Goal: Task Accomplishment & Management: Manage account settings

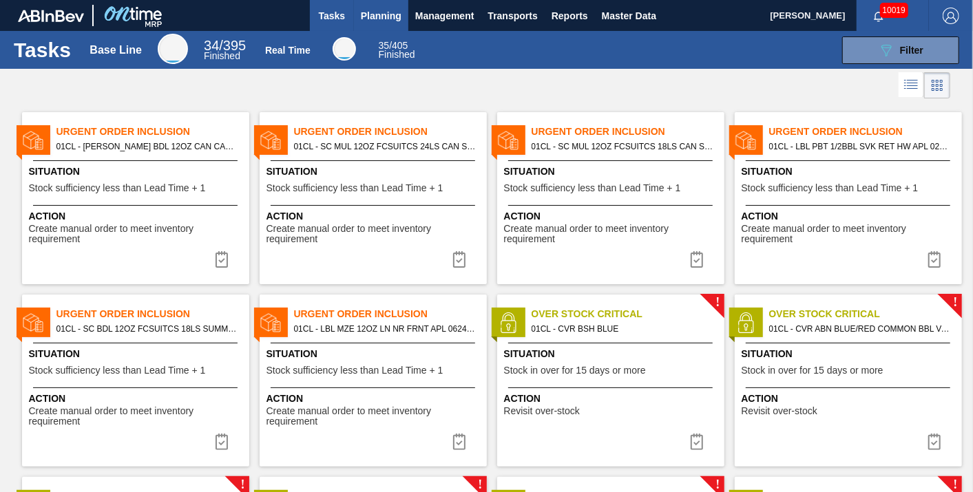
click at [387, 23] on span "Planning" at bounding box center [381, 16] width 41 height 17
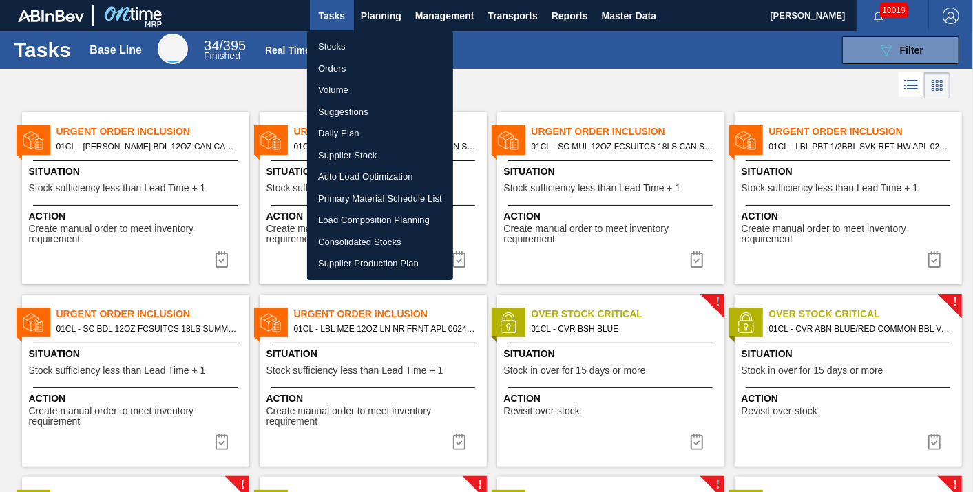
click at [877, 49] on div at bounding box center [486, 246] width 973 height 492
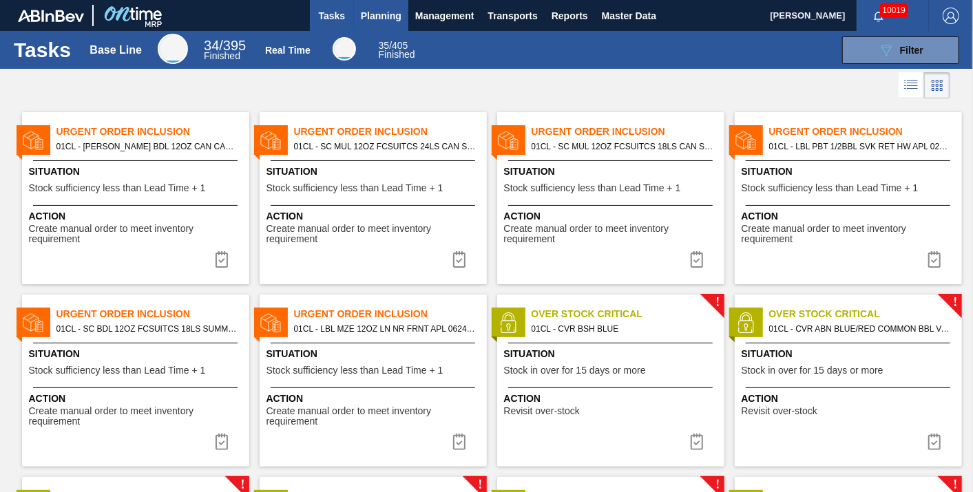
click at [393, 10] on span "Planning" at bounding box center [381, 16] width 41 height 17
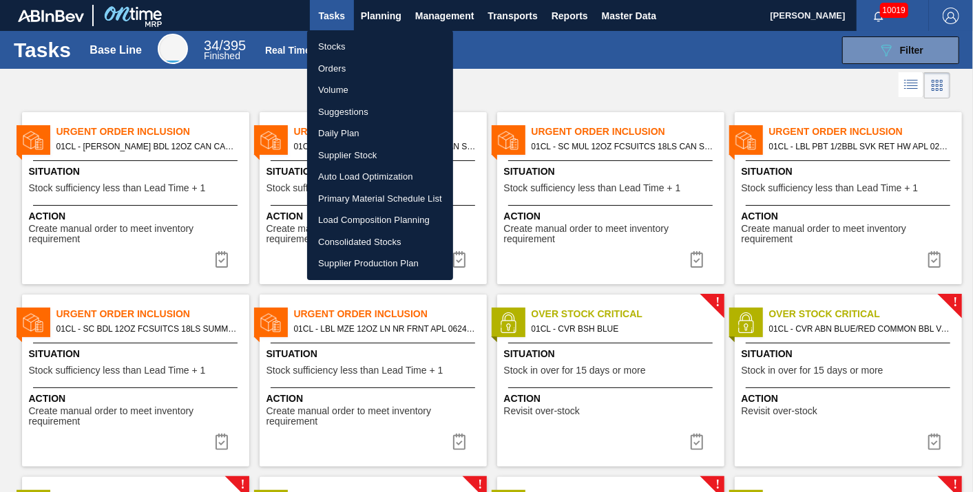
click at [348, 39] on li "Stocks" at bounding box center [380, 47] width 146 height 22
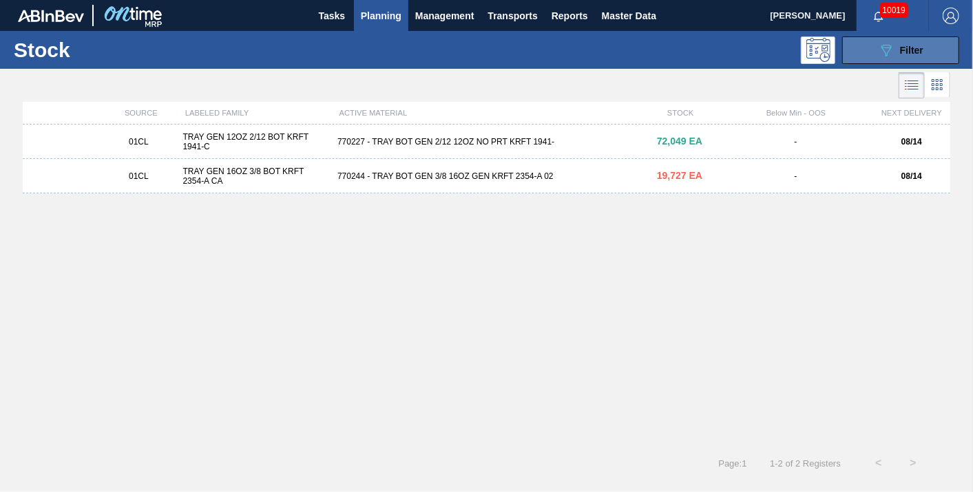
click at [894, 55] on icon "089F7B8B-B2A5-4AFE-B5C0-19BA573D28AC" at bounding box center [886, 50] width 17 height 17
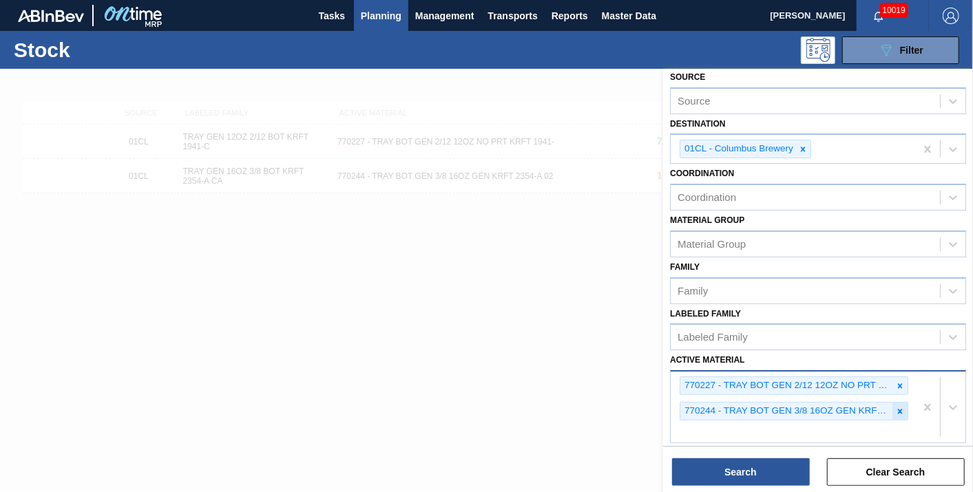
scroll to position [76, 0]
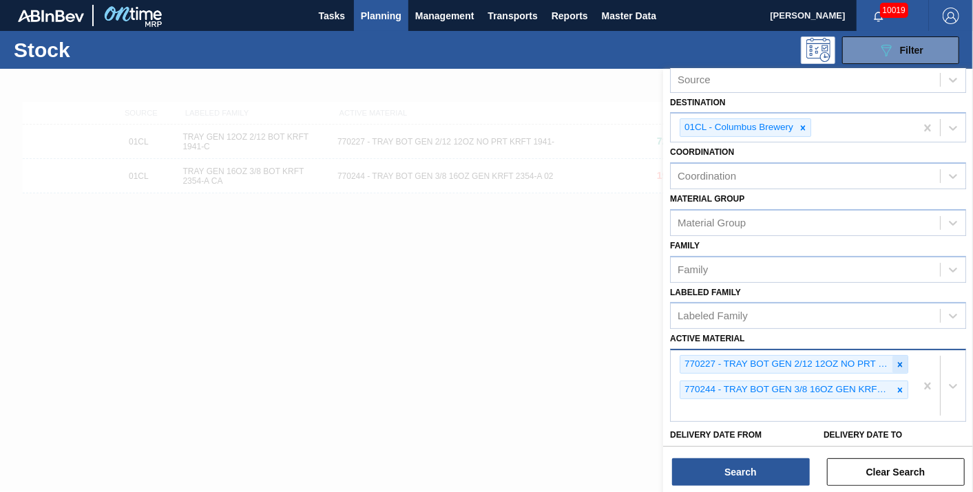
click at [901, 360] on icon at bounding box center [900, 365] width 10 height 10
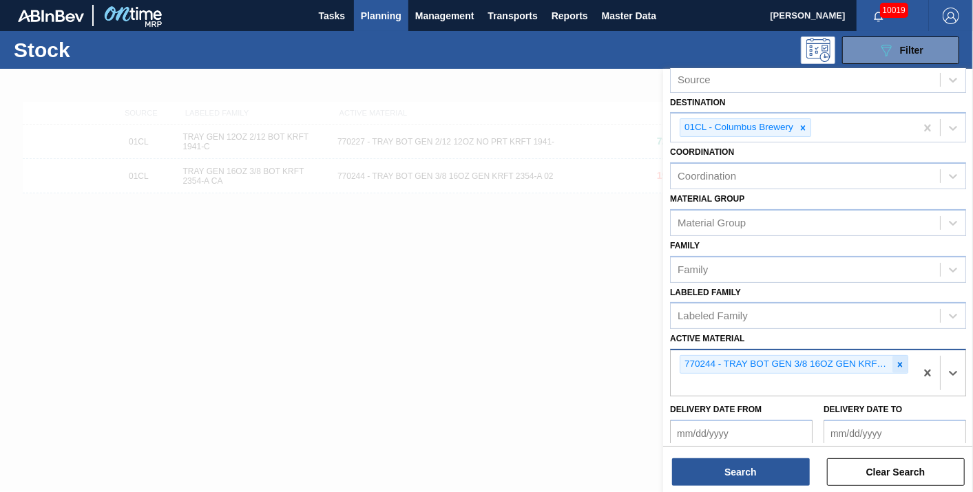
click at [898, 362] on icon at bounding box center [900, 364] width 5 height 5
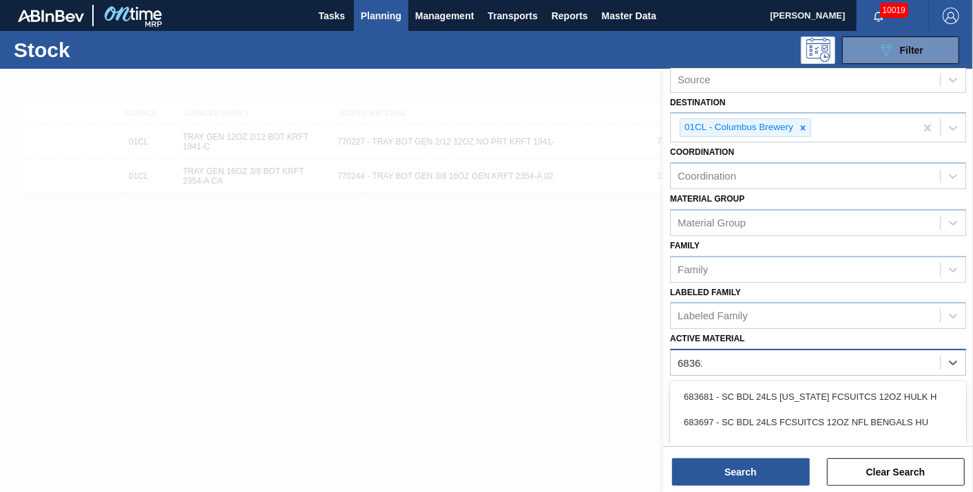
type Material "683622"
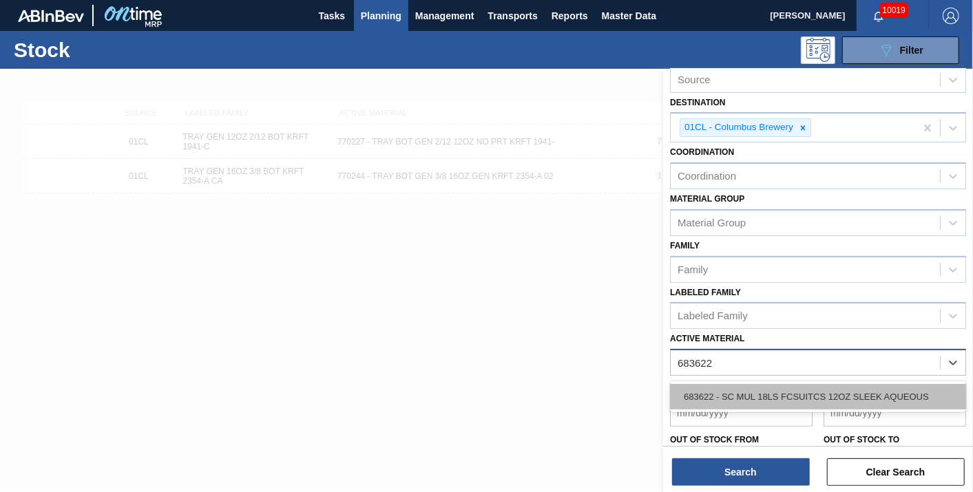
click at [808, 384] on div "683622 - SC MUL 18LS FCSUITCS 12OZ SLEEK AQUEOUS" at bounding box center [818, 396] width 296 height 25
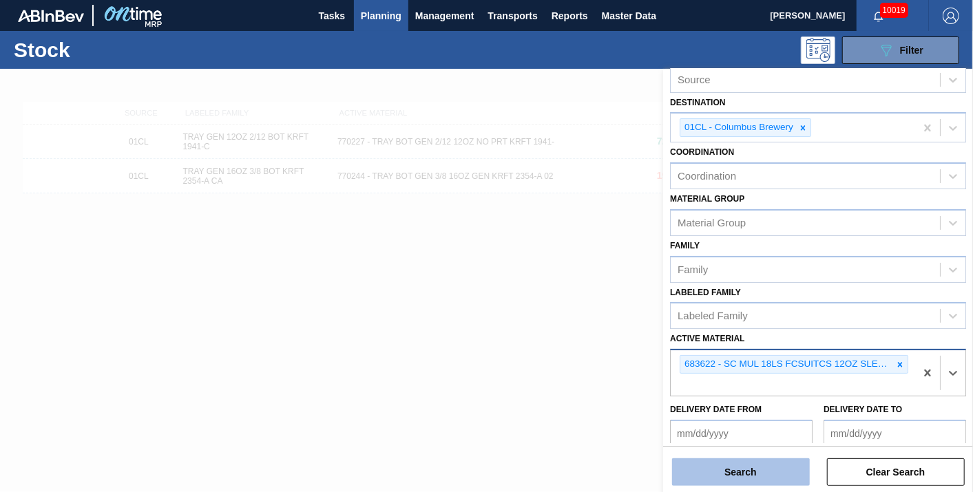
click at [759, 480] on button "Search" at bounding box center [741, 473] width 138 height 28
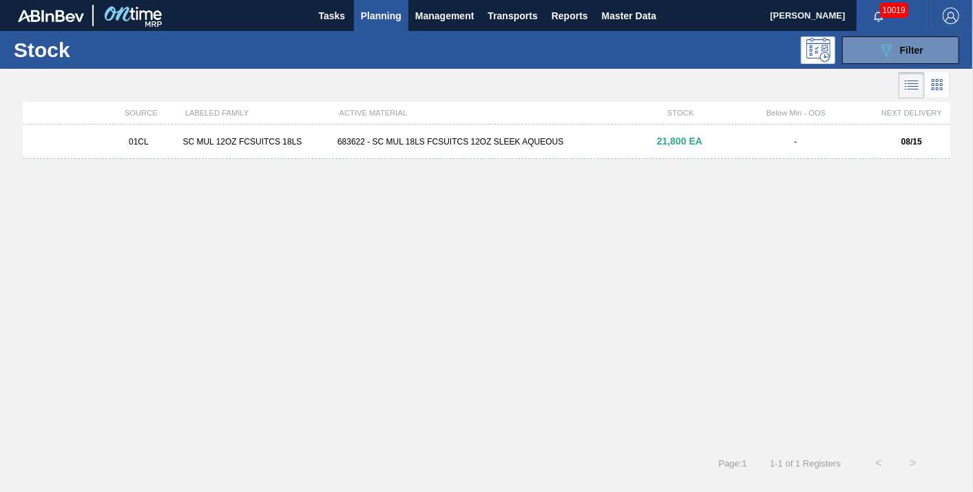
click at [340, 143] on div "683622 - SC MUL 18LS FCSUITCS 12OZ SLEEK AQUEOUS" at bounding box center [486, 142] width 309 height 10
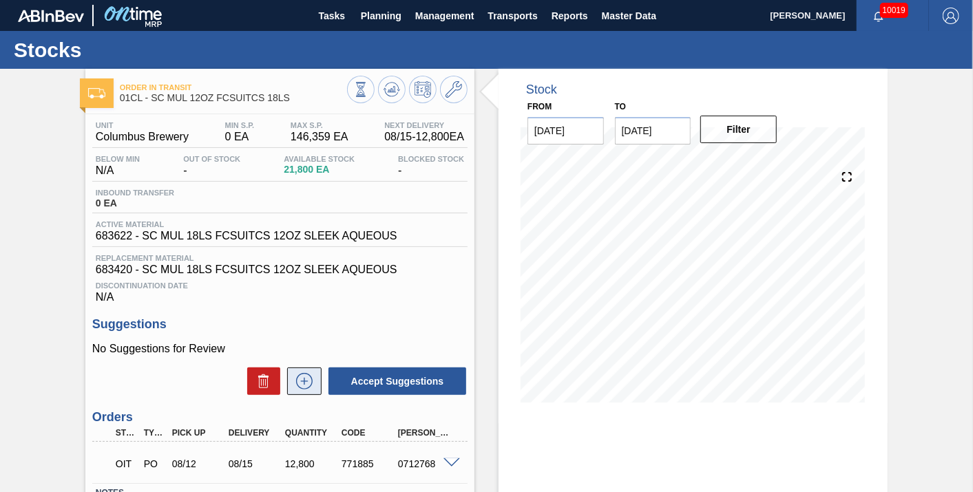
click at [315, 383] on button at bounding box center [304, 382] width 34 height 28
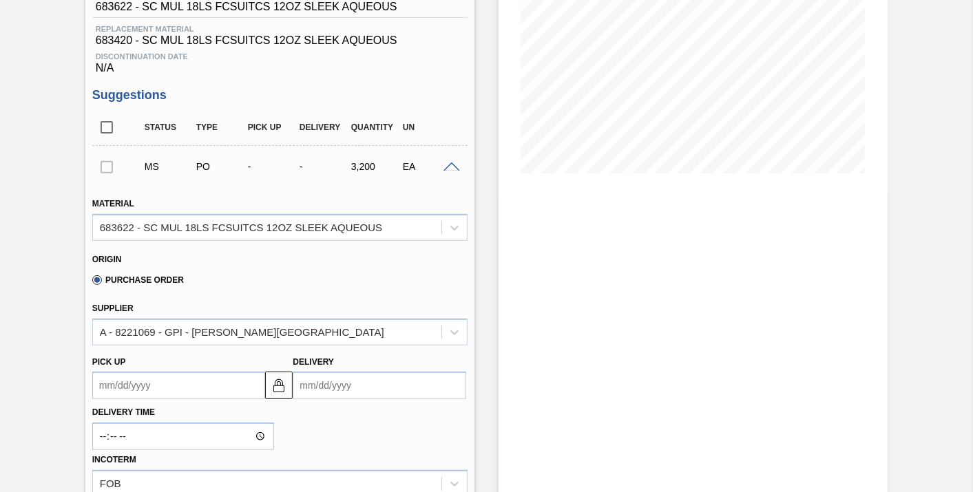
scroll to position [306, 0]
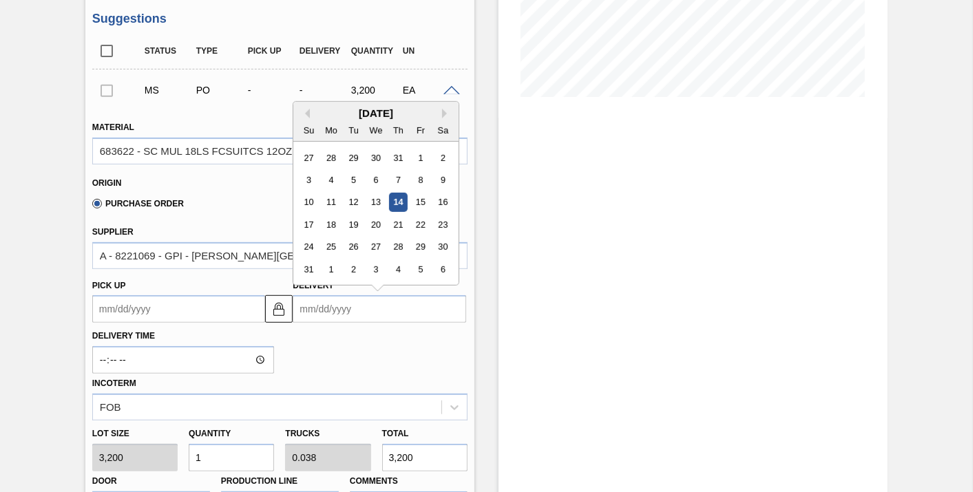
click at [367, 322] on input "Delivery" at bounding box center [380, 309] width 174 height 28
click at [377, 231] on div "20" at bounding box center [376, 225] width 19 height 19
type up "[DATE]"
type input "[DATE]"
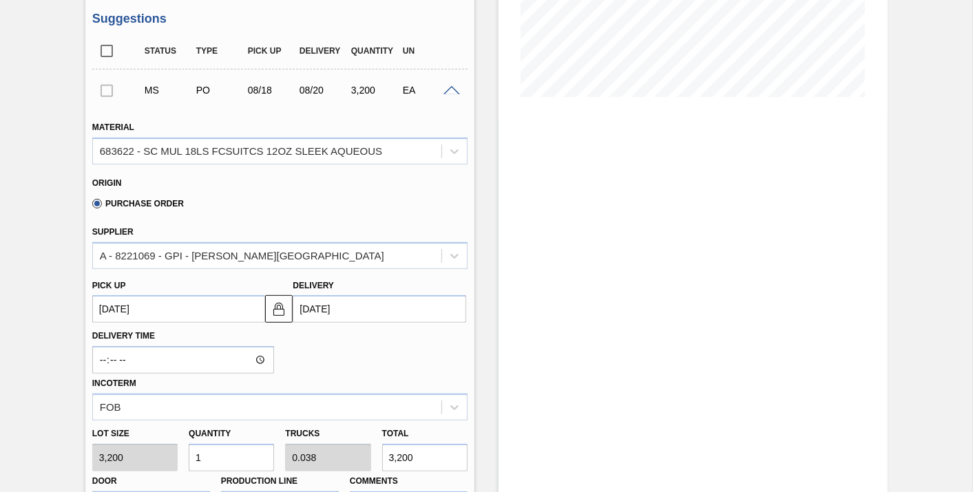
scroll to position [382, 0]
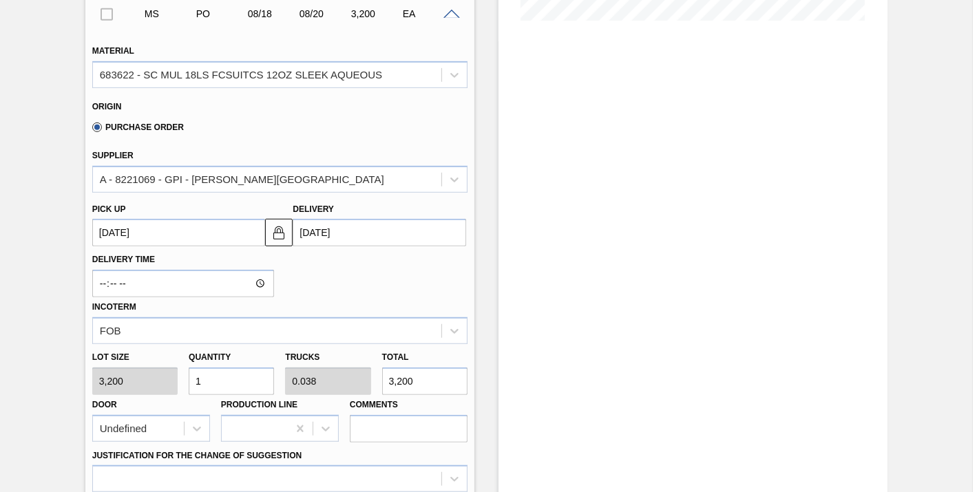
click at [234, 384] on input "1" at bounding box center [231, 382] width 85 height 28
type input "0"
type input "8"
type input "0.308"
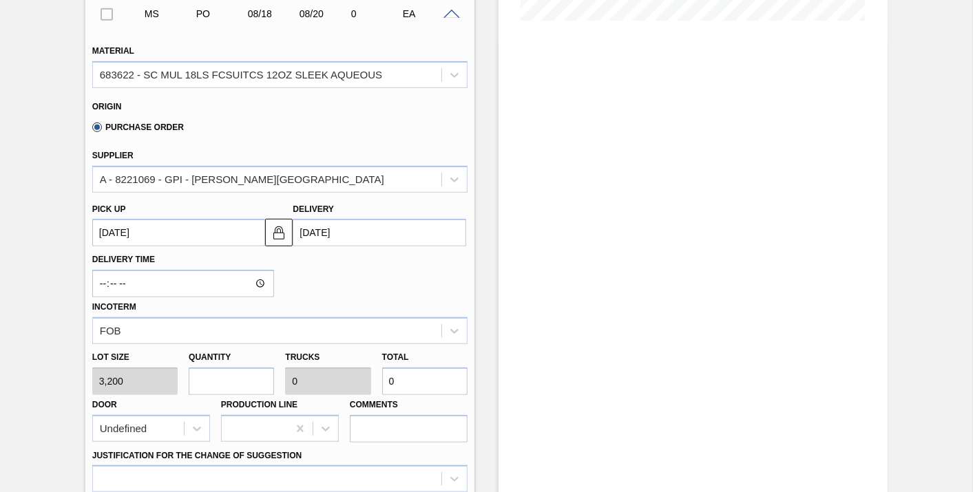
type input "25,600"
type input "0"
type input "9"
type input "0.346"
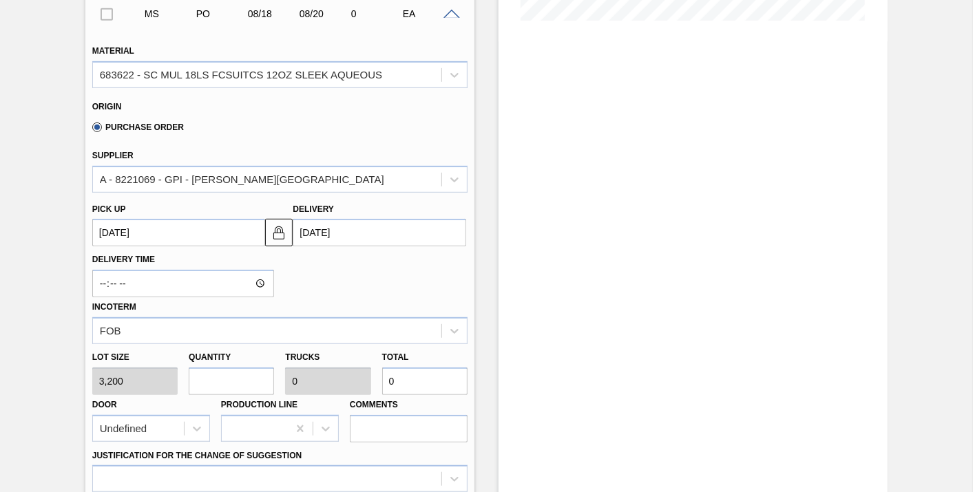
type input "28,800"
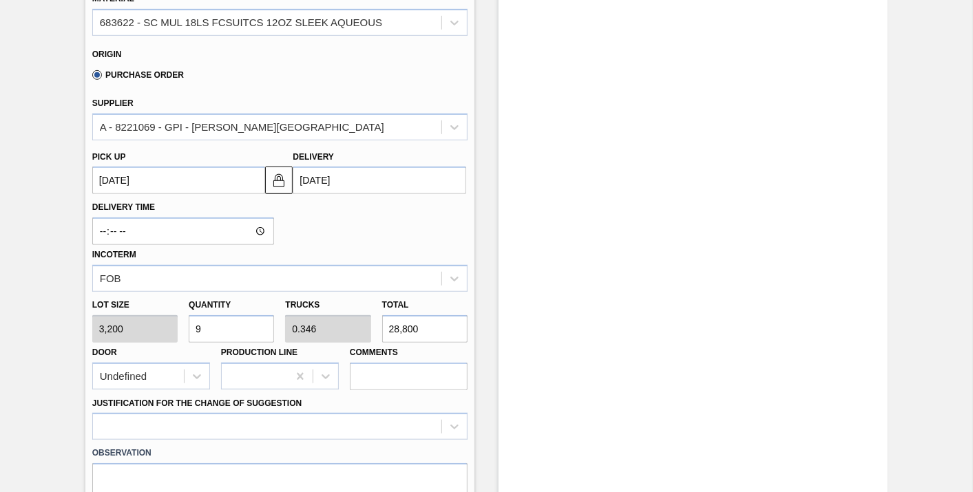
scroll to position [459, 0]
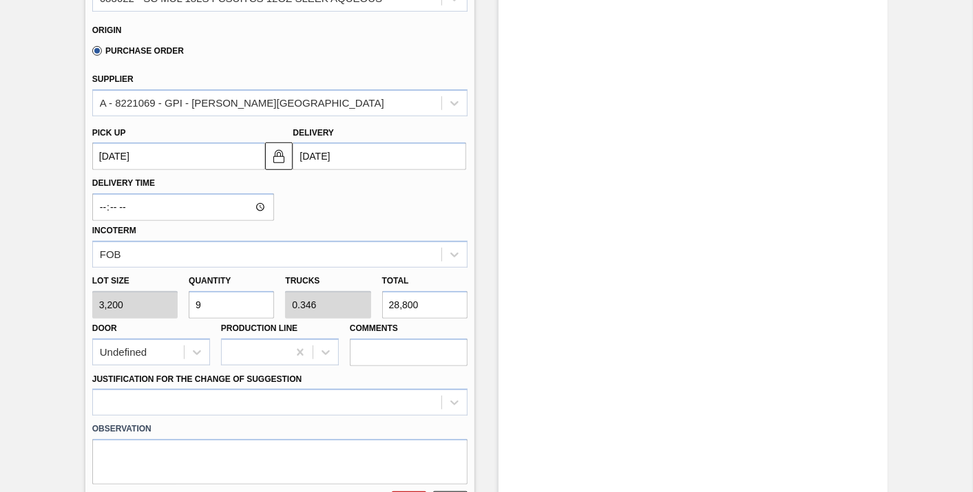
type input "9"
click at [251, 389] on div "Justification for the Change of Suggestion" at bounding box center [279, 393] width 375 height 47
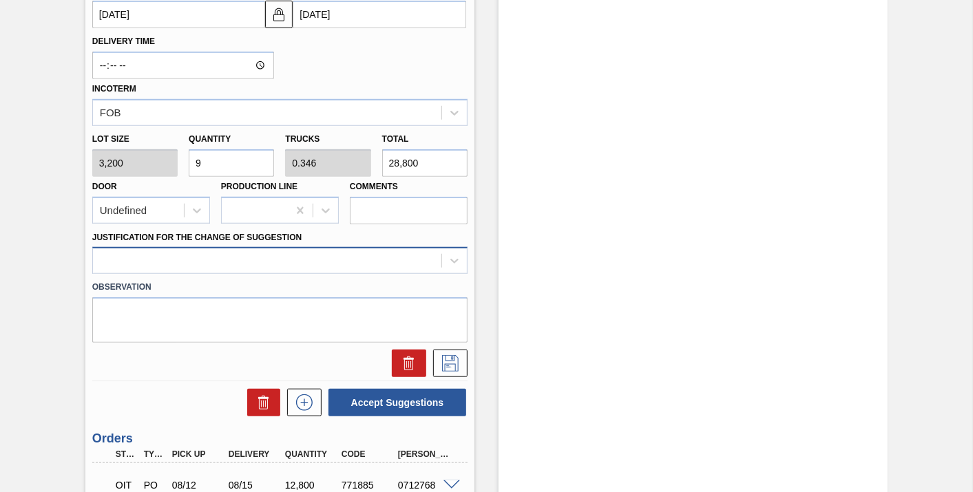
click at [254, 274] on div at bounding box center [279, 260] width 375 height 27
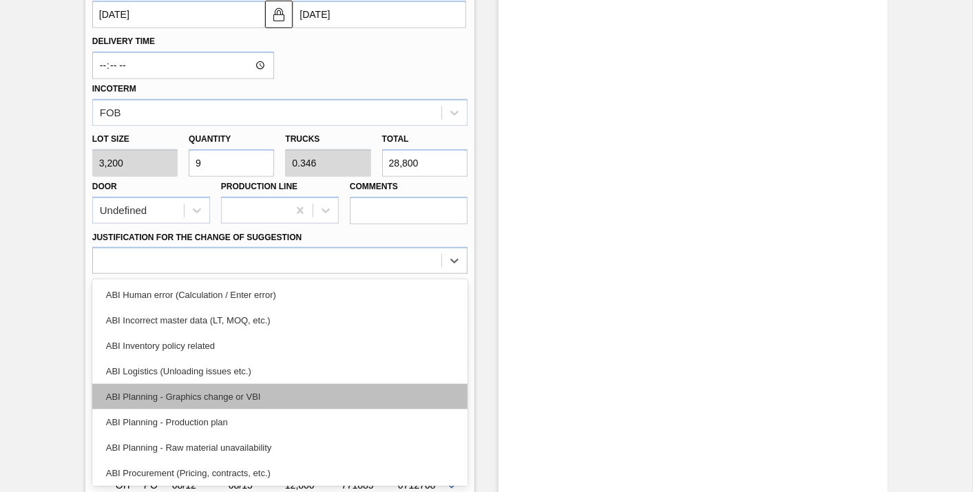
click at [282, 396] on div "ABI Planning - Graphics change or VBI" at bounding box center [279, 396] width 375 height 25
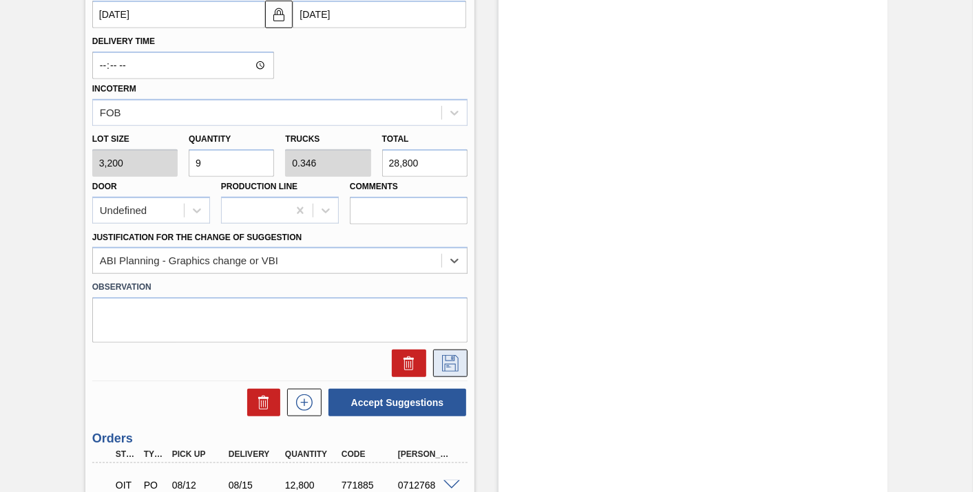
click at [449, 368] on icon at bounding box center [450, 363] width 22 height 17
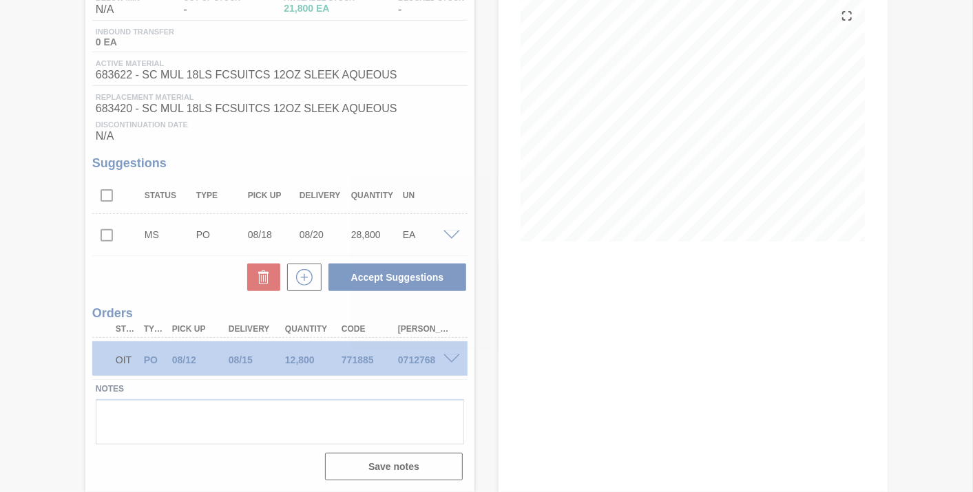
scroll to position [162, 0]
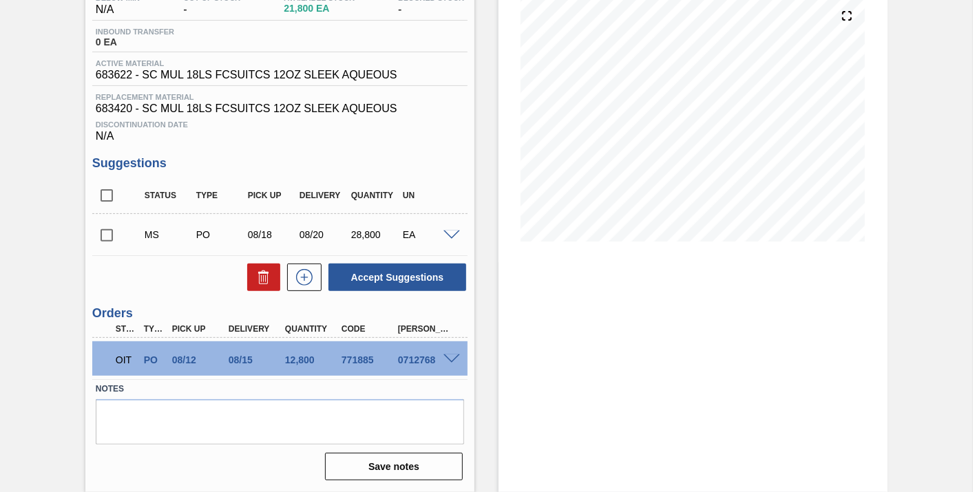
click at [106, 232] on input "checkbox" at bounding box center [106, 235] width 29 height 29
click at [419, 285] on button "Accept Suggestions" at bounding box center [397, 278] width 138 height 28
checkbox input "false"
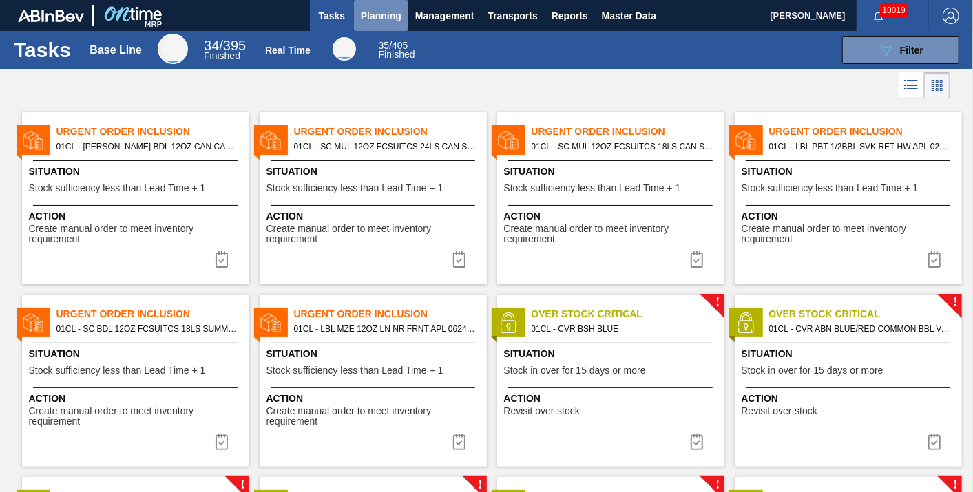
click at [392, 12] on span "Planning" at bounding box center [381, 16] width 41 height 17
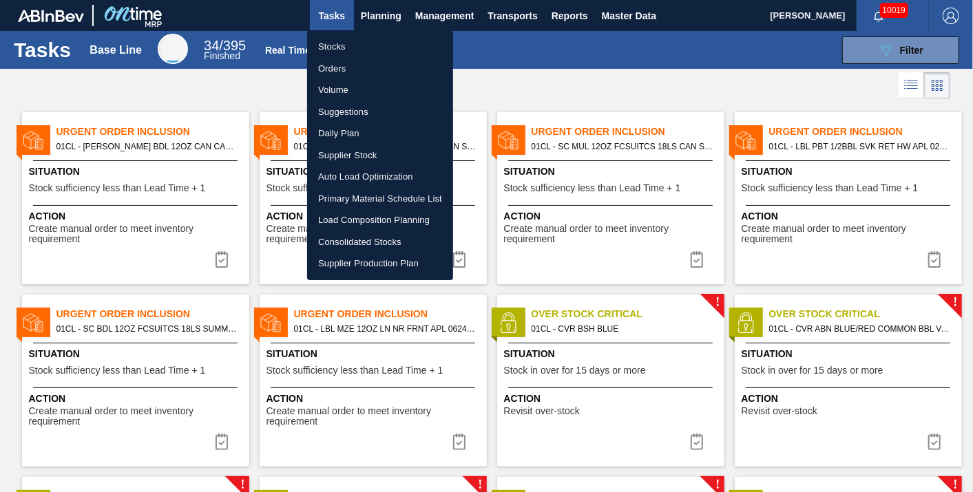
click at [393, 213] on li "Load Composition Planning" at bounding box center [380, 220] width 146 height 22
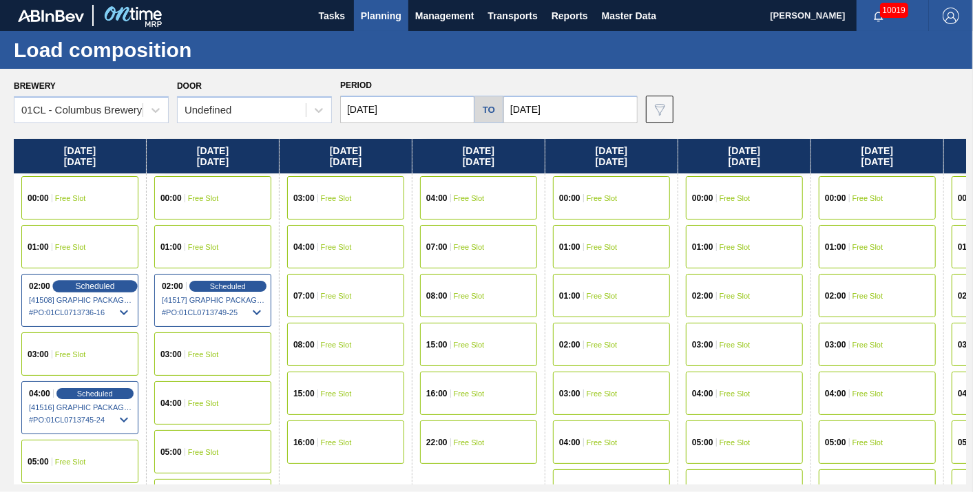
click at [84, 282] on span "Scheduled" at bounding box center [94, 286] width 39 height 9
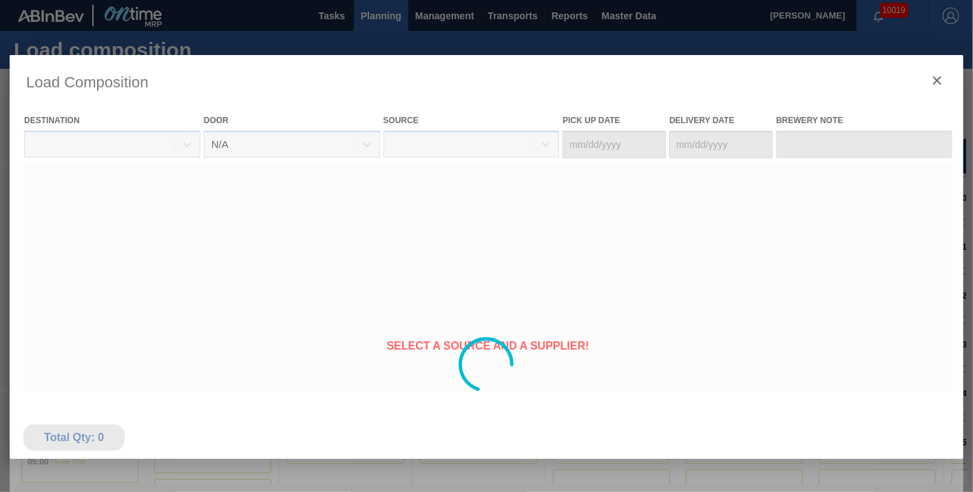
type Date "08/19/2025"
type Date "08/21/2025"
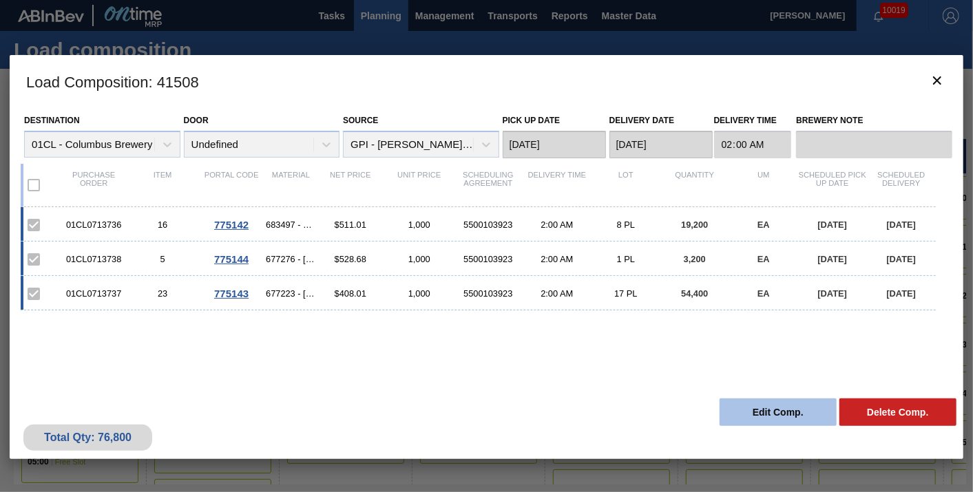
click at [781, 411] on button "Edit Comp." at bounding box center [778, 413] width 117 height 28
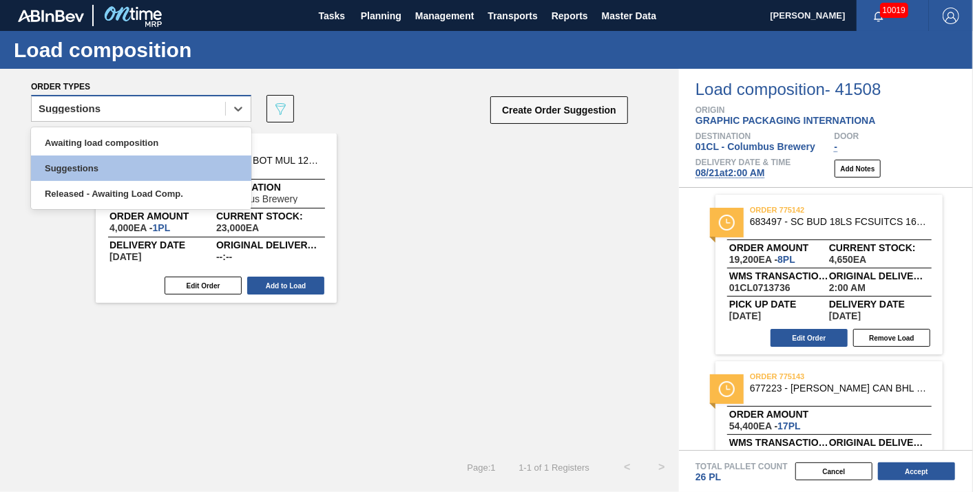
click at [133, 113] on div "Suggestions" at bounding box center [128, 109] width 193 height 20
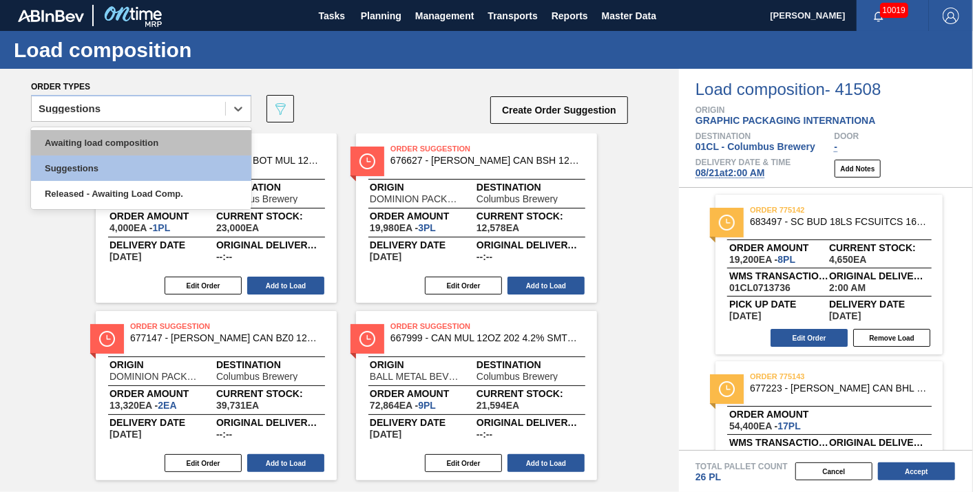
click at [123, 140] on div "Awaiting load composition" at bounding box center [141, 142] width 220 height 25
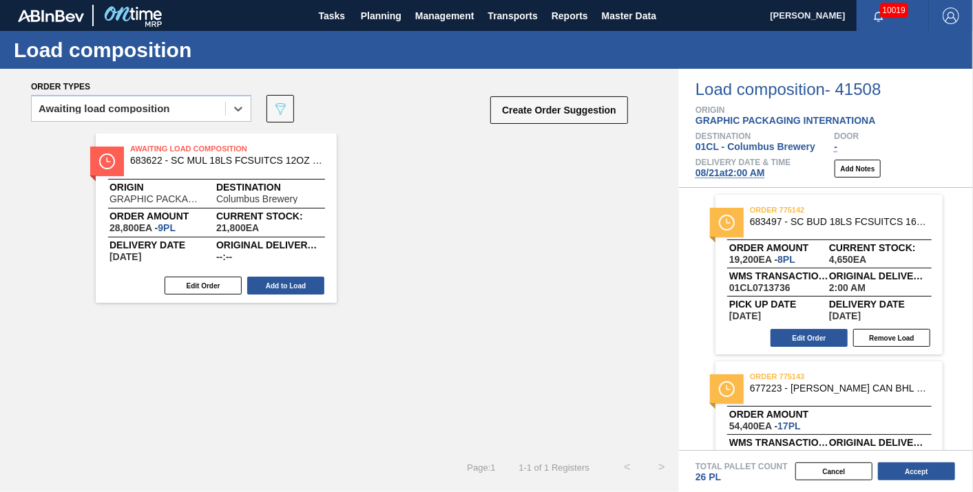
drag, startPoint x: 303, startPoint y: 289, endPoint x: 318, endPoint y: 293, distance: 15.5
click at [303, 289] on button "Add to Load" at bounding box center [285, 286] width 77 height 18
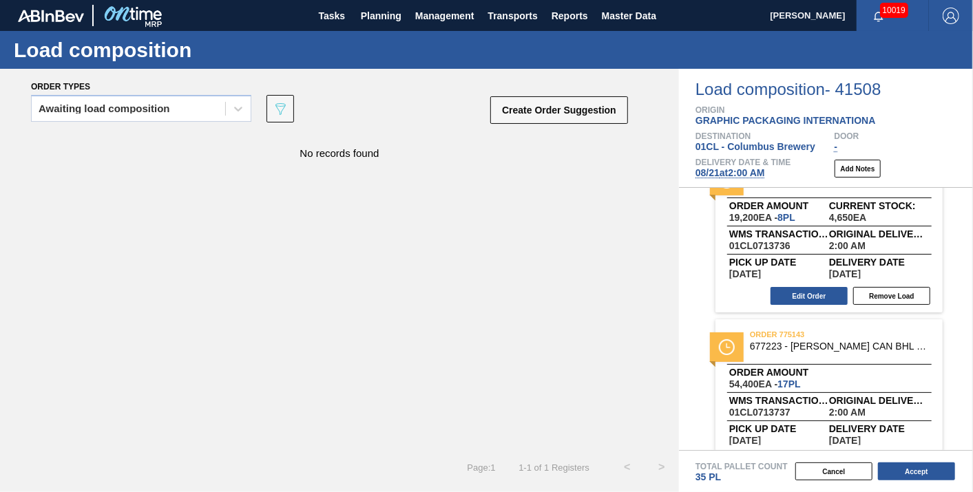
scroll to position [76, 0]
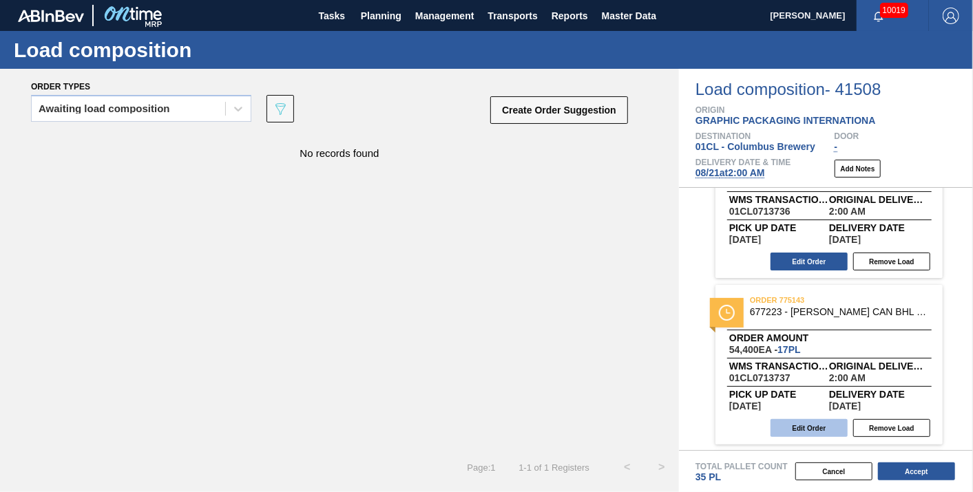
click at [800, 430] on button "Edit Order" at bounding box center [808, 428] width 77 height 18
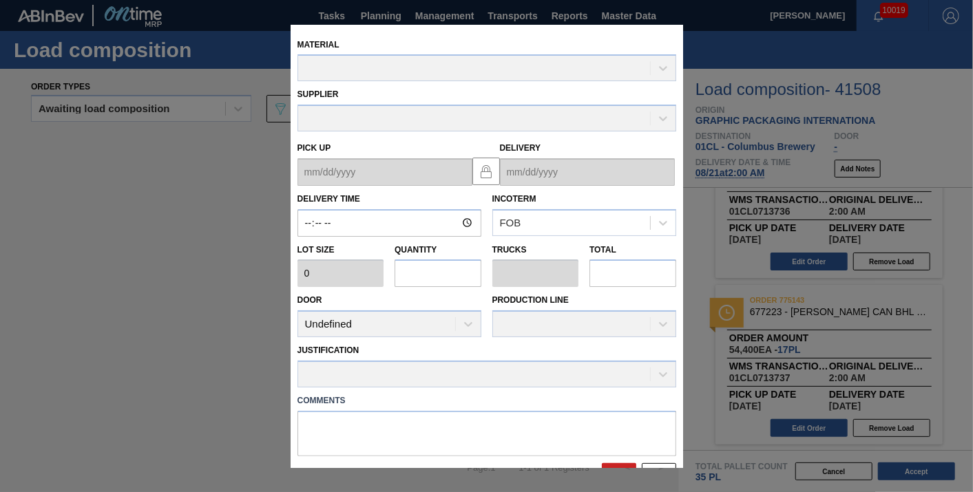
type input "02:00:00"
type input "3,200"
type input "17"
type input "0.654"
type input "54,400"
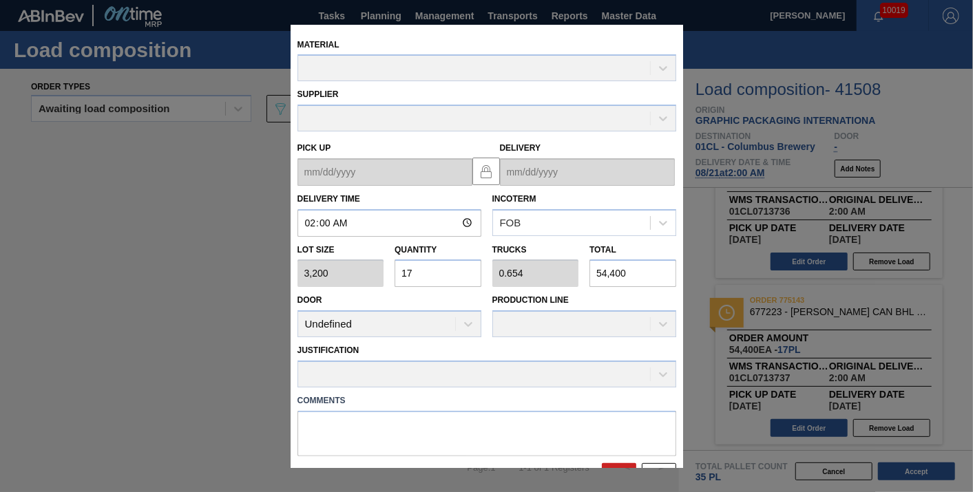
type up "08/19/2025"
type input "08/21/2025"
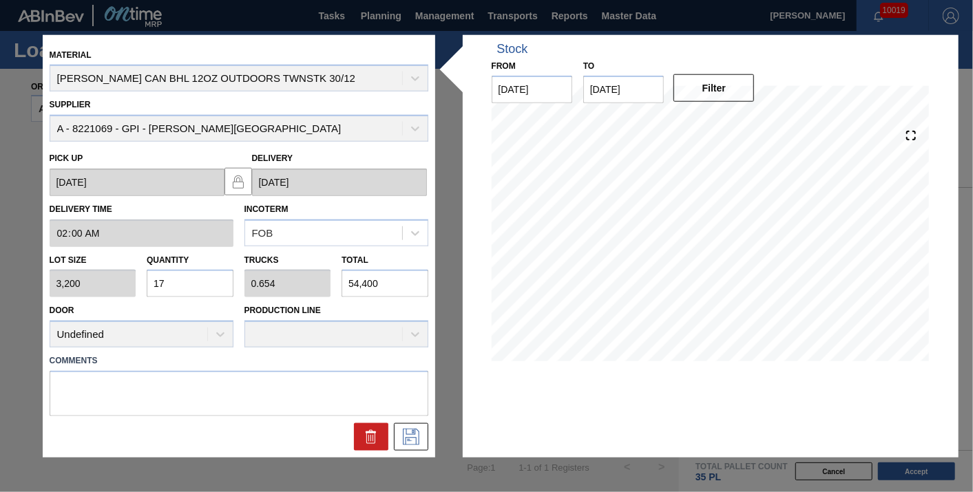
click at [191, 272] on input "17" at bounding box center [190, 284] width 87 height 28
type input "1"
type input "0.038"
type input "3,200"
type input "0"
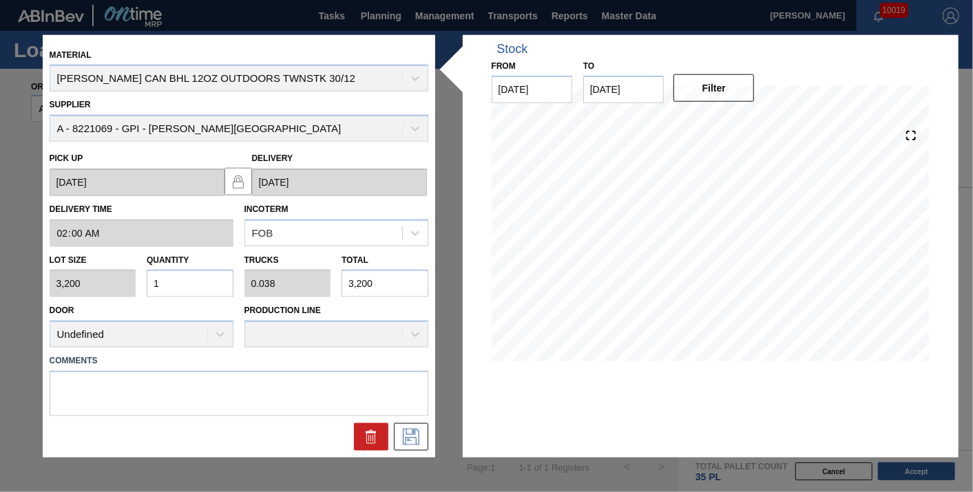
type input "0"
type input "7"
type input "0.269"
type input "22,400"
type input "7"
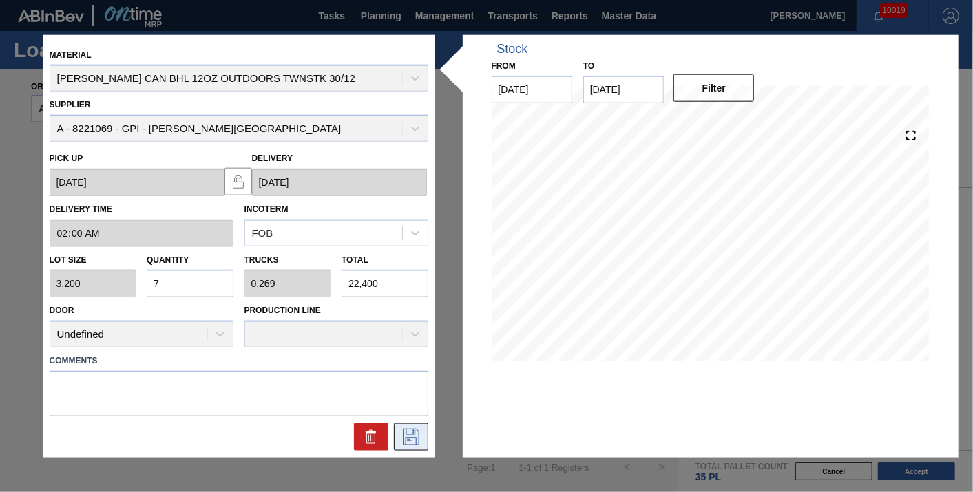
click at [414, 433] on icon at bounding box center [411, 437] width 17 height 17
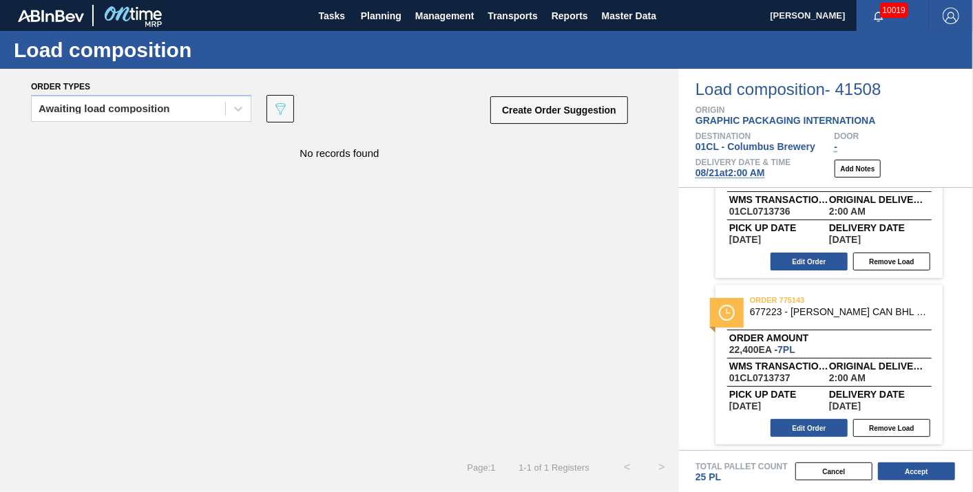
click at [739, 171] on span "08/21 at 2:00 AM" at bounding box center [730, 172] width 70 height 11
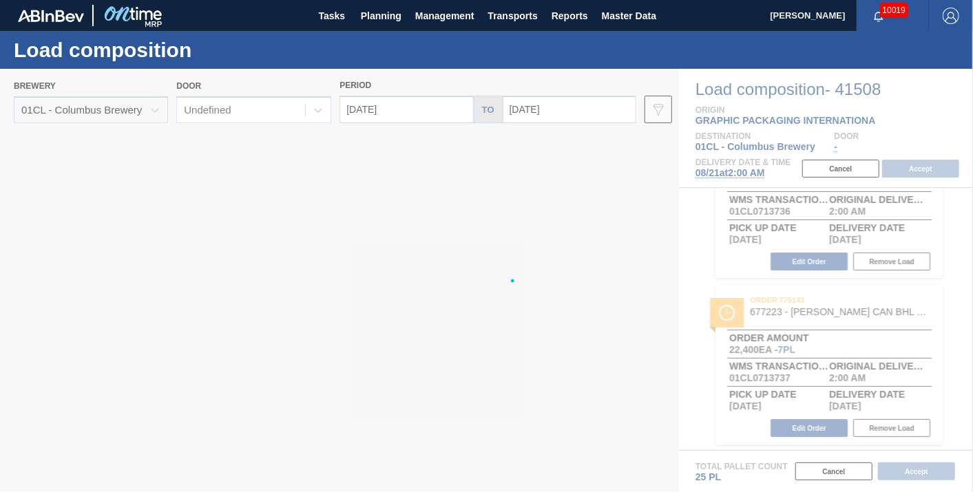
type input "[DATE]"
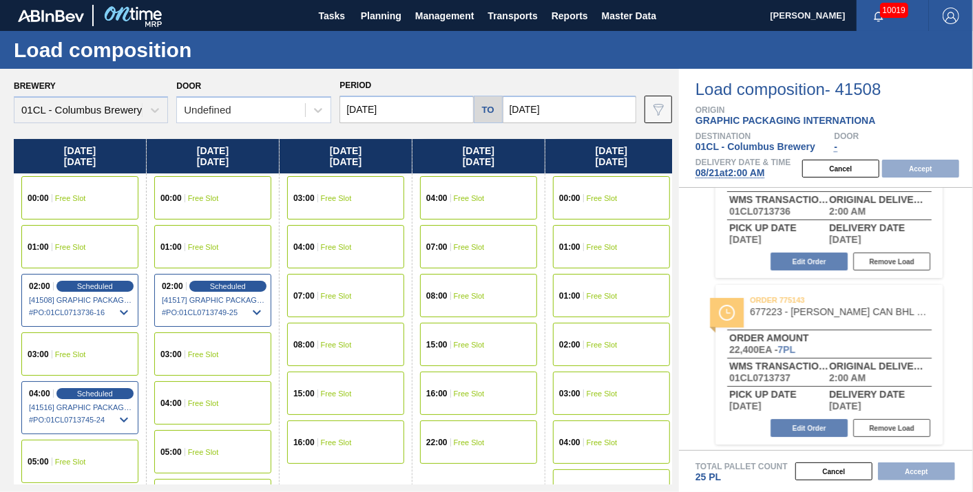
click at [417, 117] on input "08/21/2025" at bounding box center [406, 110] width 134 height 28
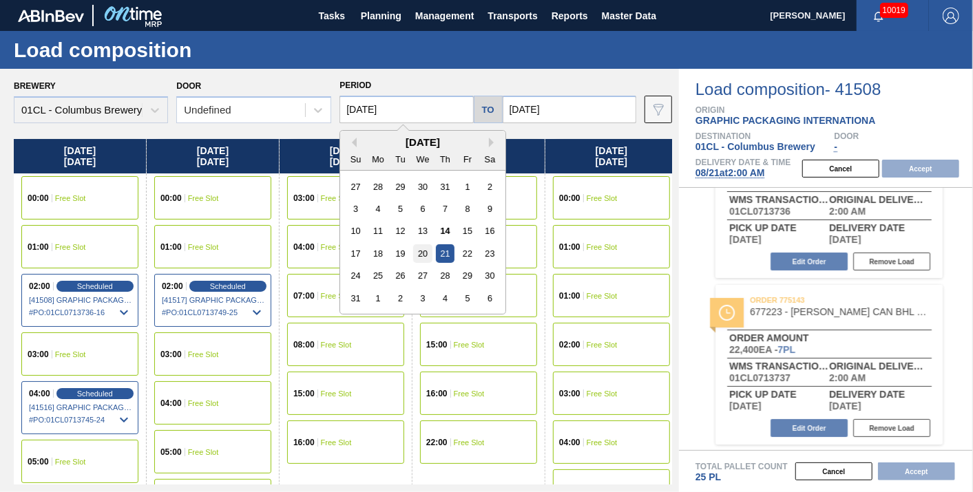
click at [428, 253] on div "20" at bounding box center [423, 253] width 19 height 19
type input "[DATE]"
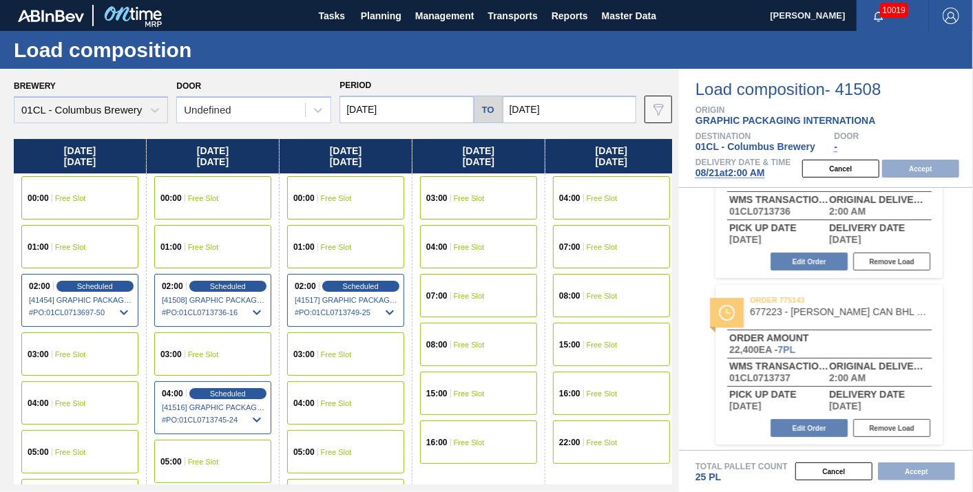
click at [56, 360] on div "03:00 Free Slot" at bounding box center [79, 354] width 117 height 43
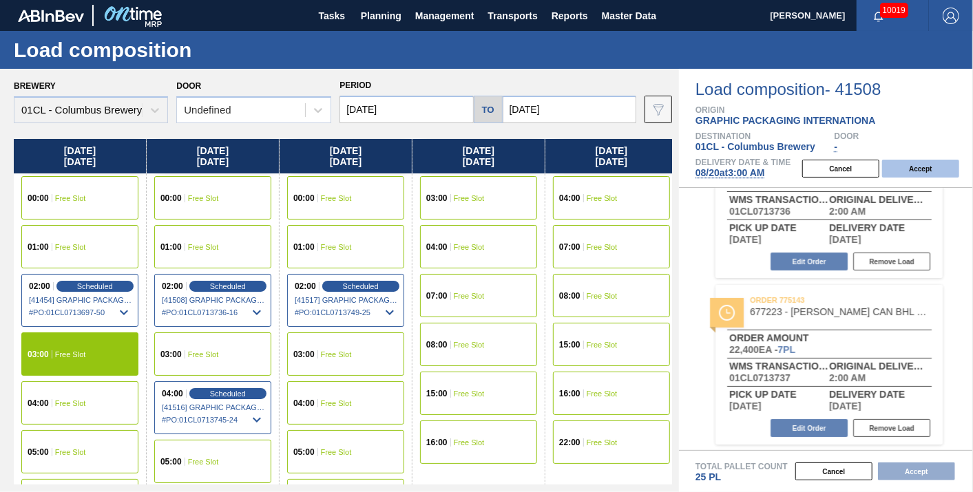
click at [932, 169] on button "Accept" at bounding box center [920, 169] width 77 height 18
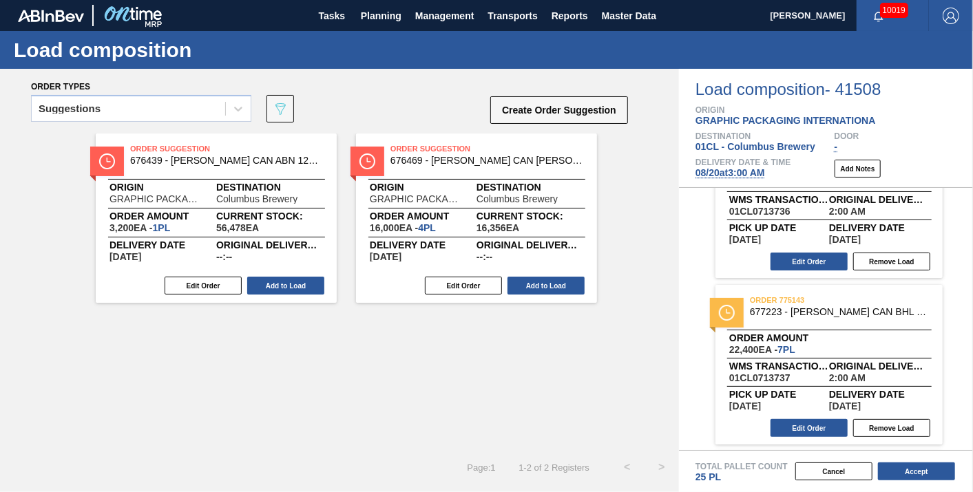
click at [795, 411] on div "Pick up Date 08/19/2025" at bounding box center [779, 400] width 100 height 21
click at [795, 421] on button "Edit Order" at bounding box center [808, 428] width 77 height 18
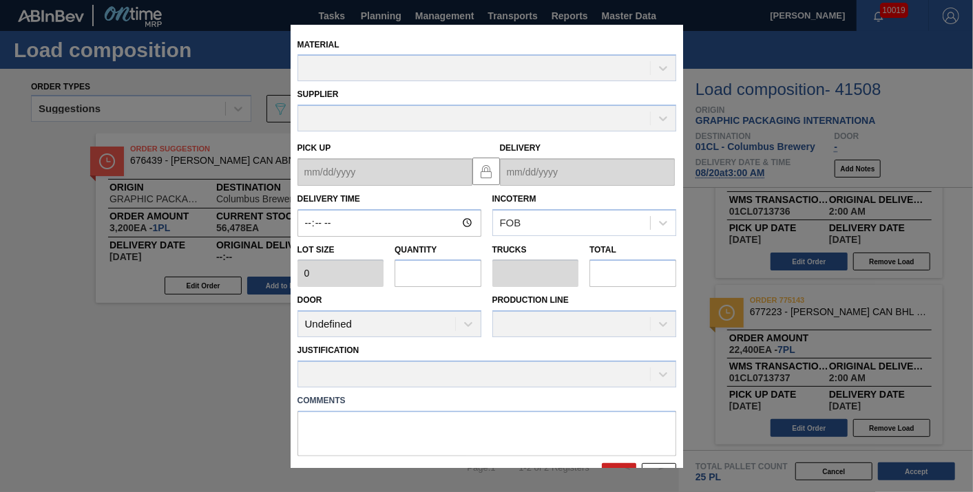
type input "02:00:00"
type input "3,200"
type input "7"
type input "0.269"
type input "22,400"
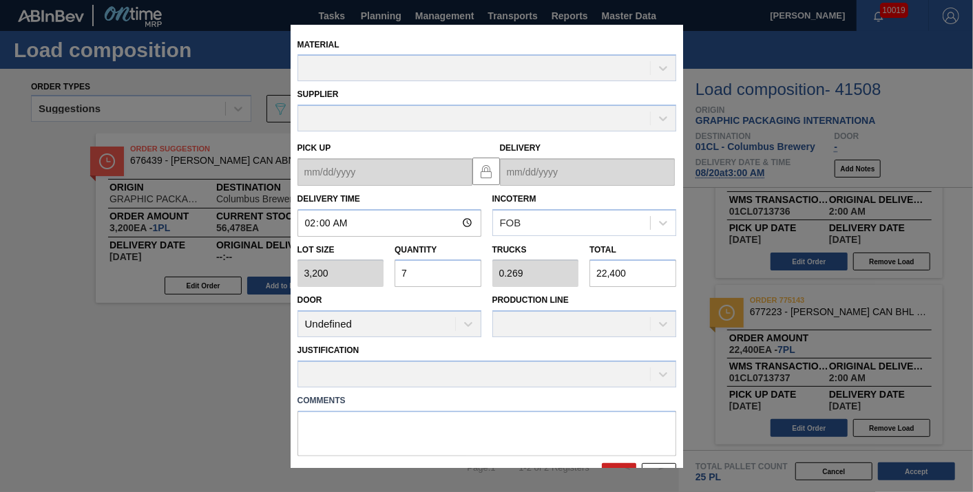
type up "08/19/2025"
type input "08/21/2025"
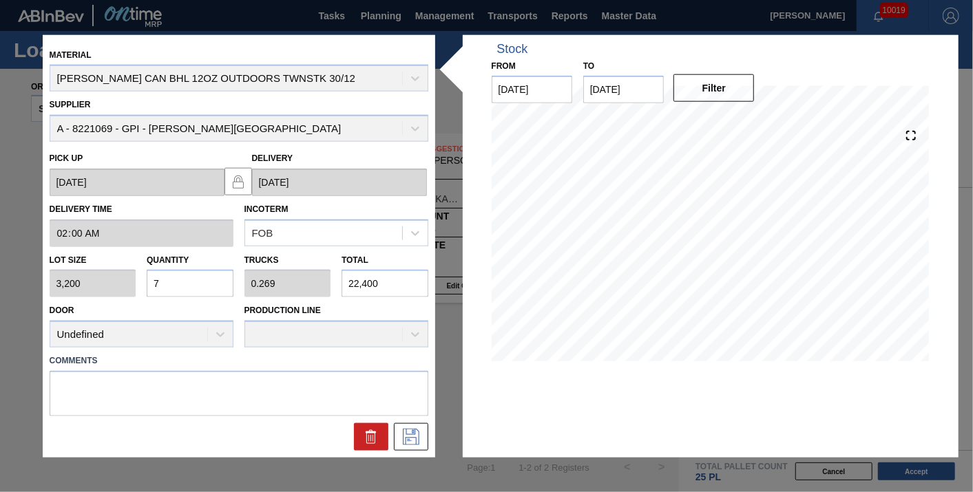
click at [189, 282] on input "7" at bounding box center [190, 284] width 87 height 28
type input "0"
type input "8"
type input "0.308"
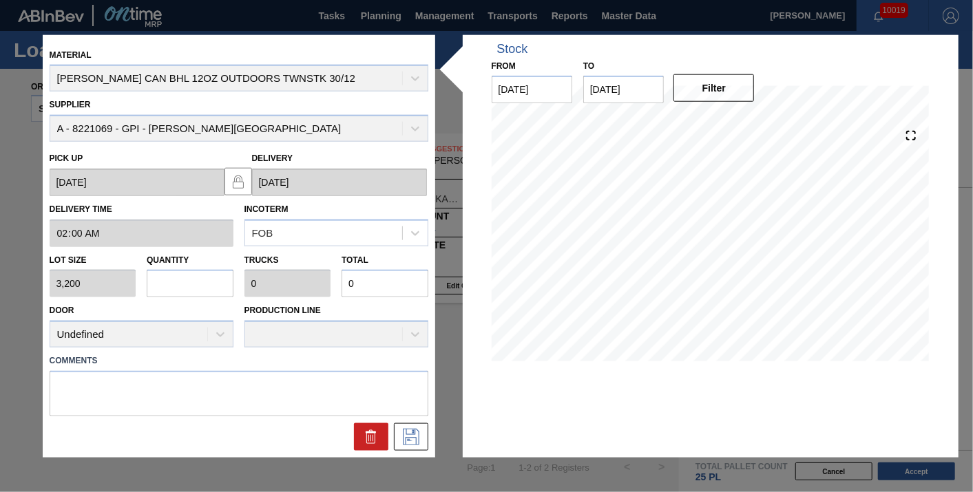
type input "25,600"
type input "8"
click at [411, 443] on icon at bounding box center [411, 437] width 22 height 17
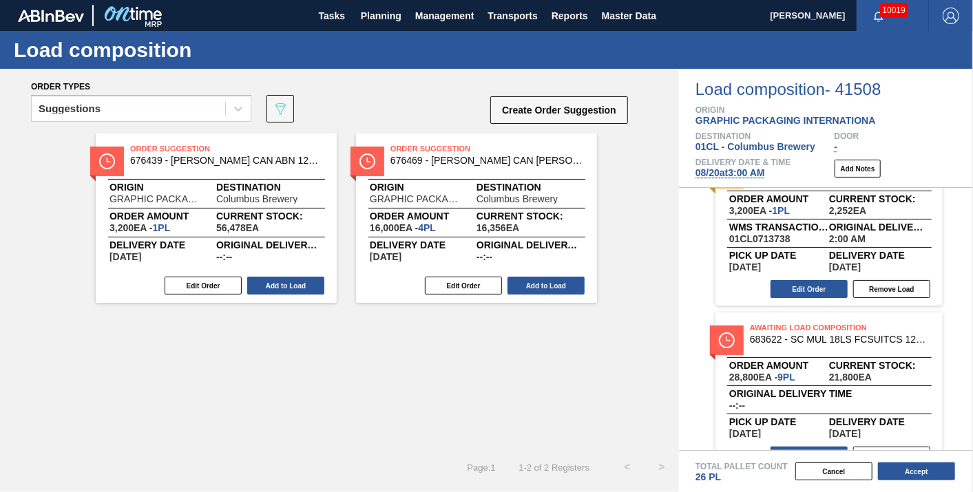
scroll to position [412, 0]
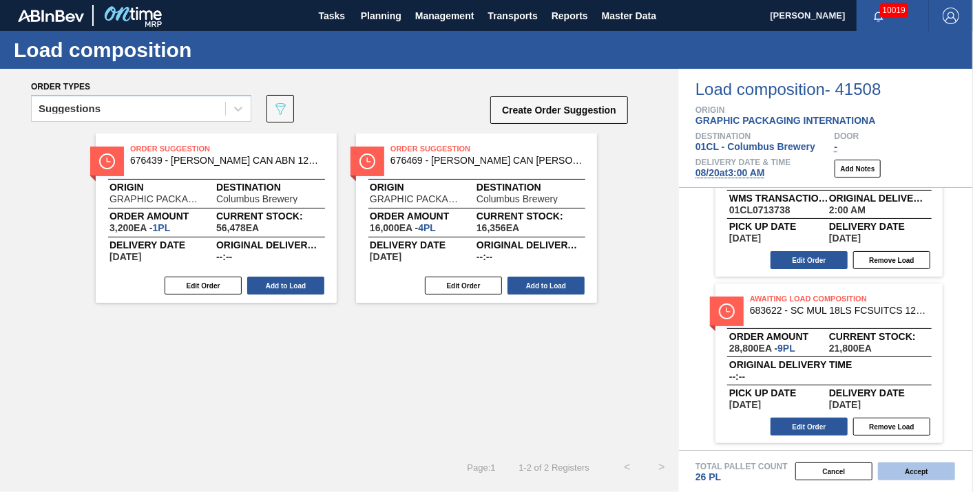
click at [926, 479] on button "Accept" at bounding box center [916, 472] width 77 height 18
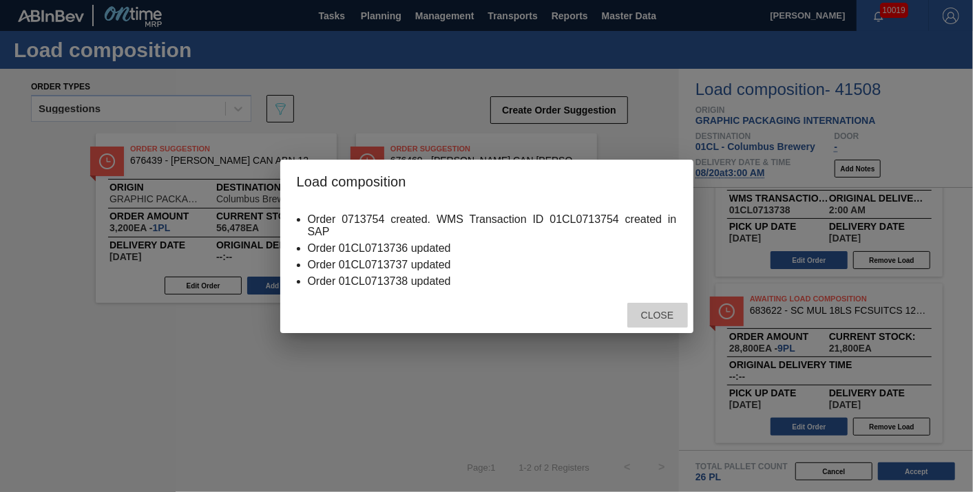
click at [645, 308] on div "Close" at bounding box center [657, 315] width 61 height 25
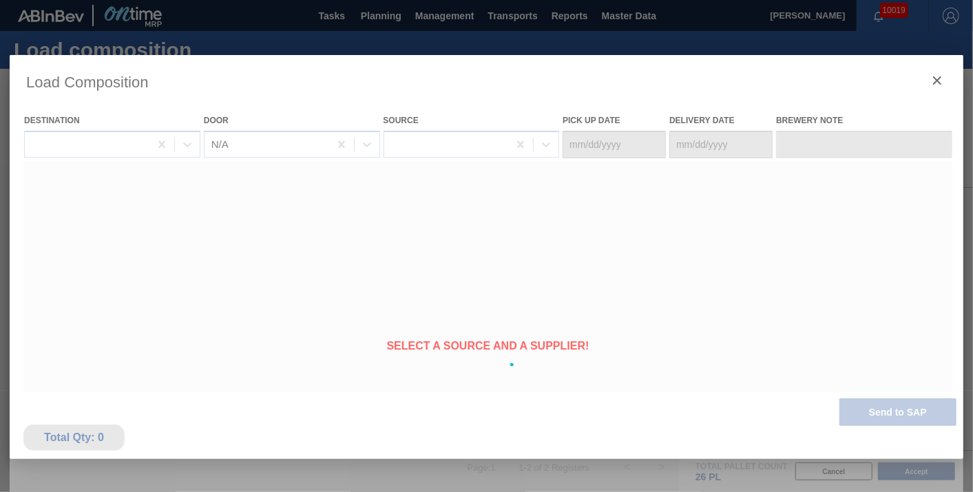
type Date "[DATE]"
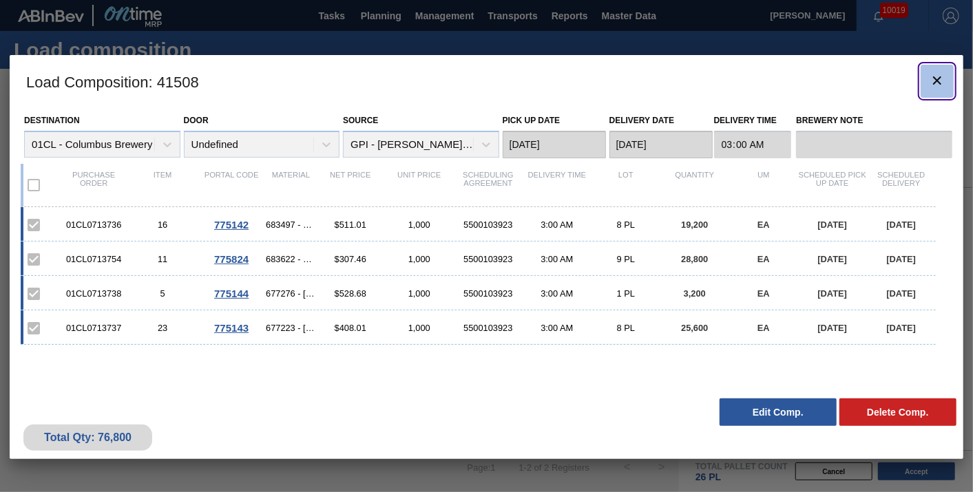
click at [938, 76] on icon "botão de ícone" at bounding box center [937, 80] width 17 height 17
